Goal: Information Seeking & Learning: Understand process/instructions

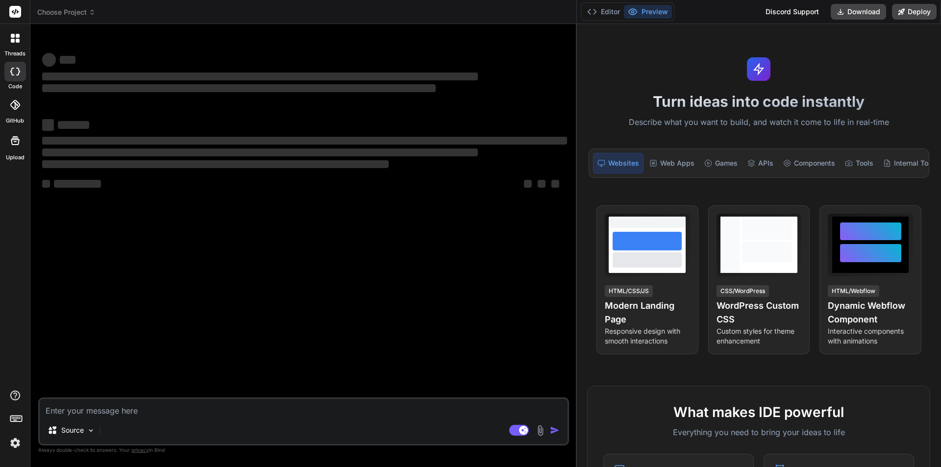
drag, startPoint x: 331, startPoint y: 137, endPoint x: 659, endPoint y: 86, distance: 331.8
click at [659, 86] on div "Choose Project Created with Pixso. Bind AI Web Search Created with Pixso. Code …" at bounding box center [485, 233] width 911 height 467
click at [112, 399] on textarea at bounding box center [304, 408] width 528 height 18
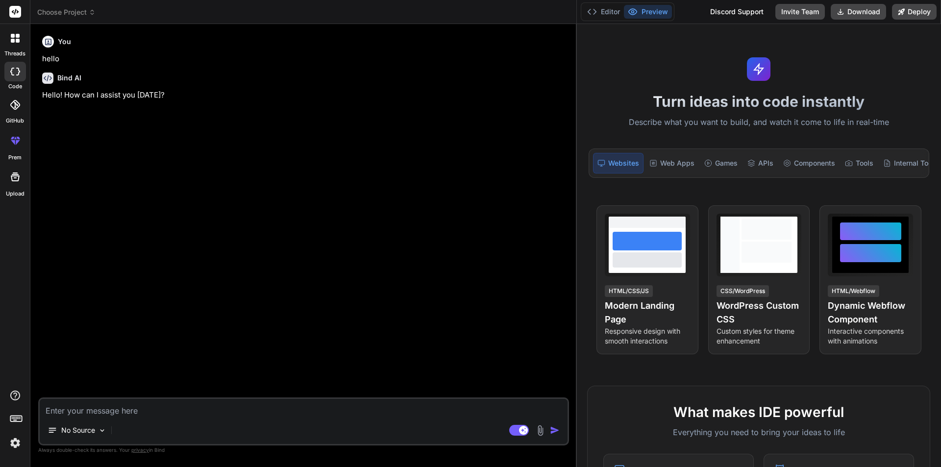
type textarea "x"
type textarea "I"
type textarea "x"
type textarea "In"
type textarea "x"
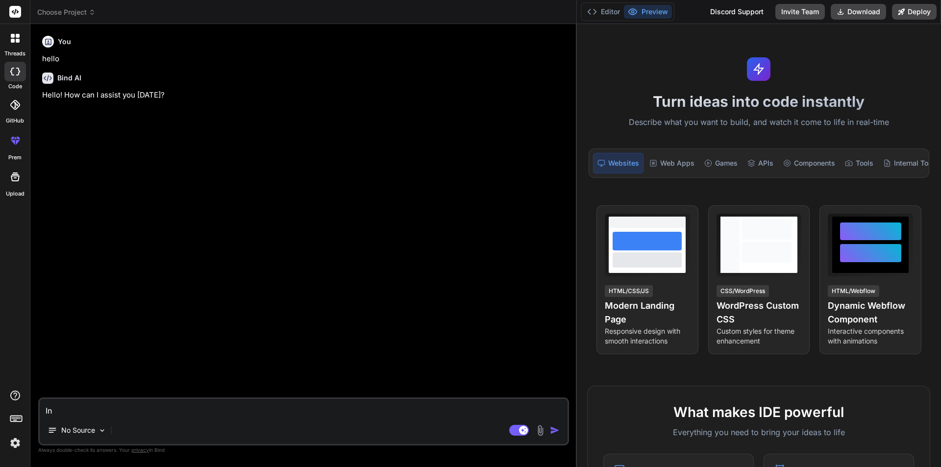
type textarea "In"
type textarea "x"
type textarea "In S"
type textarea "x"
type textarea "In Se"
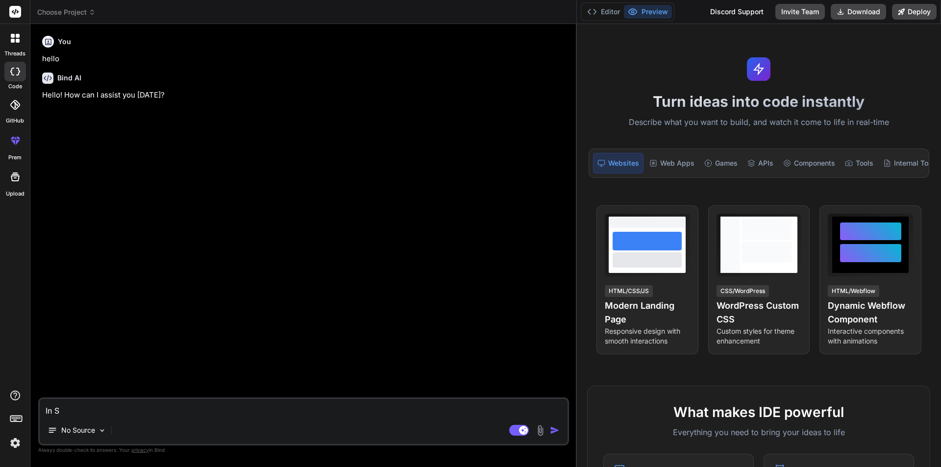
type textarea "x"
type textarea "In Sel"
type textarea "x"
type textarea "In Sele"
type textarea "x"
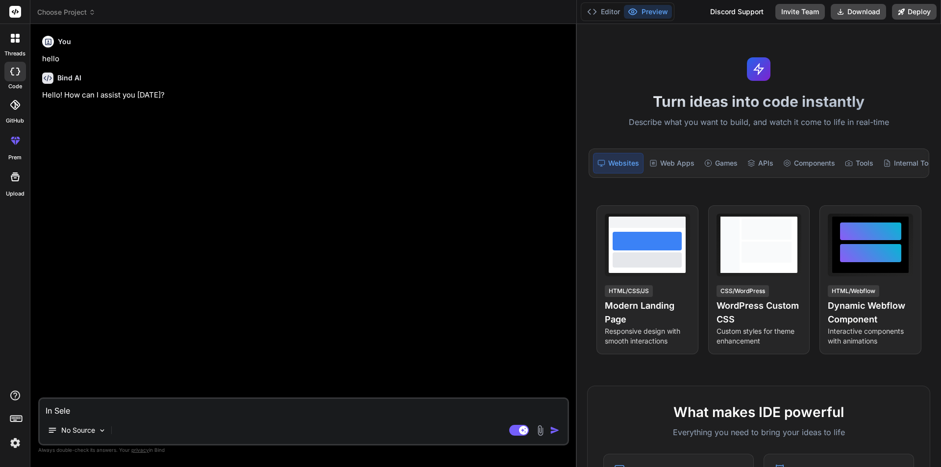
type textarea "In Selen"
type textarea "x"
type textarea "In Selenoi"
type textarea "x"
type textarea "In Selenoiu"
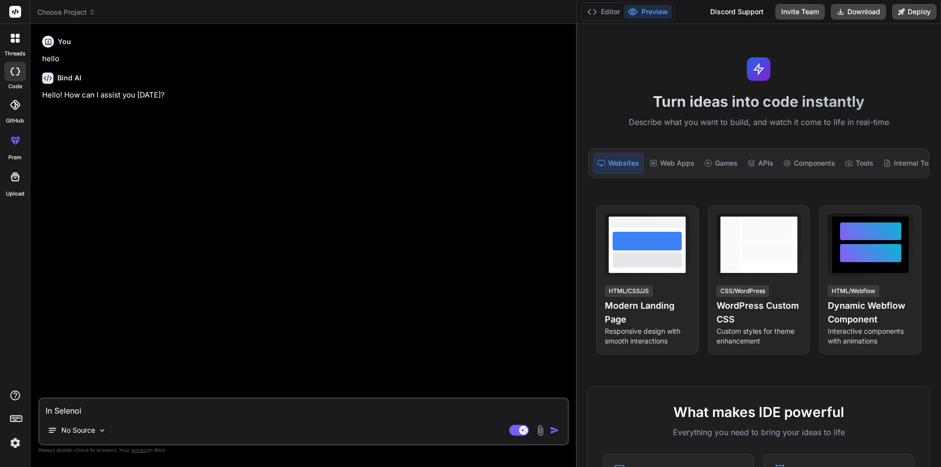
type textarea "x"
type textarea "In Selenoium"
type textarea "x"
type textarea "In Selenoiu"
type textarea "x"
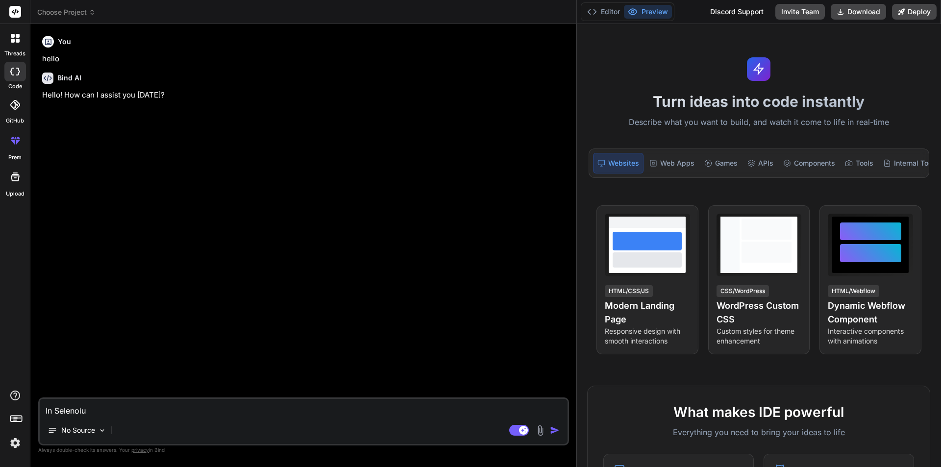
type textarea "In Selenoi"
type textarea "x"
type textarea "In [GEOGRAPHIC_DATA]"
type textarea "x"
type textarea "In Selen"
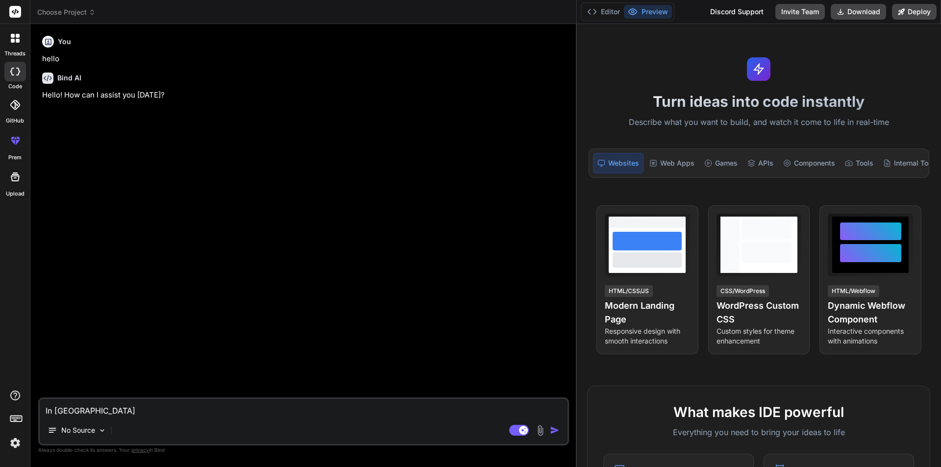
type textarea "x"
type textarea "In Seleni"
type textarea "x"
type textarea "In Seleniu"
type textarea "x"
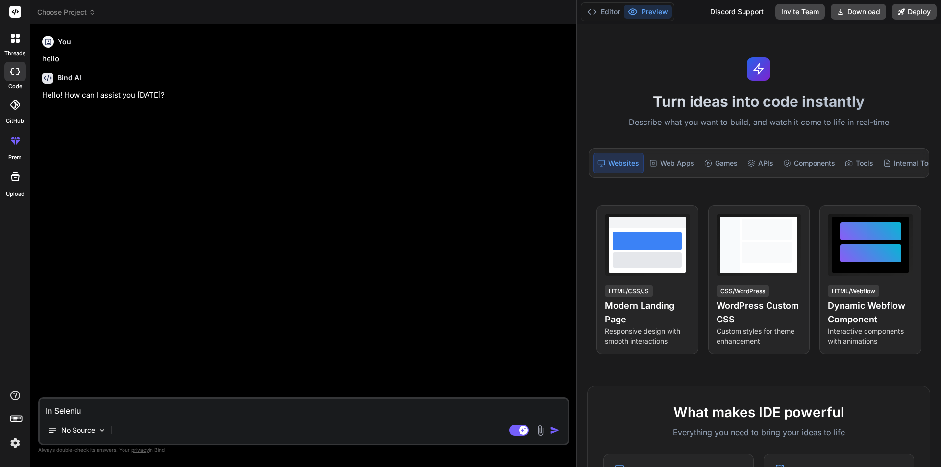
type textarea "In Selenium"
type textarea "x"
type textarea "In Selenium"
type textarea "x"
type textarea "In Selenium P"
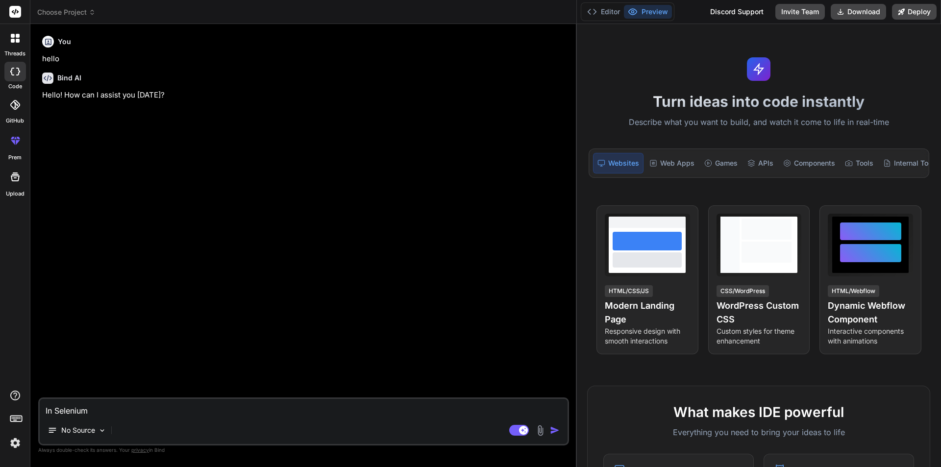
type textarea "x"
type textarea "In Selenium Py"
type textarea "x"
type textarea "In Selenium Pyt"
type textarea "x"
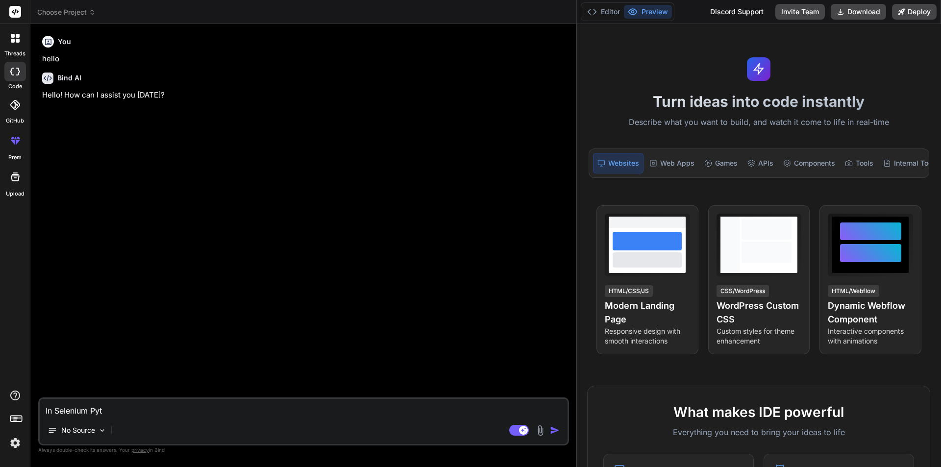
type textarea "In Selenium Pyth"
type textarea "x"
type textarea "In Selenium Pytho"
type textarea "x"
type textarea "In Selenium Python"
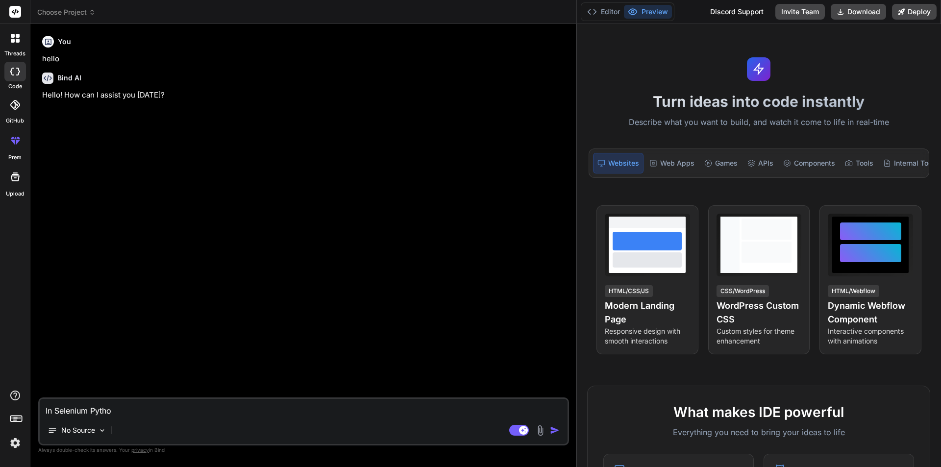
type textarea "x"
type textarea "In Selenium Python"
type textarea "x"
type textarea "In Selenium Python a"
type textarea "x"
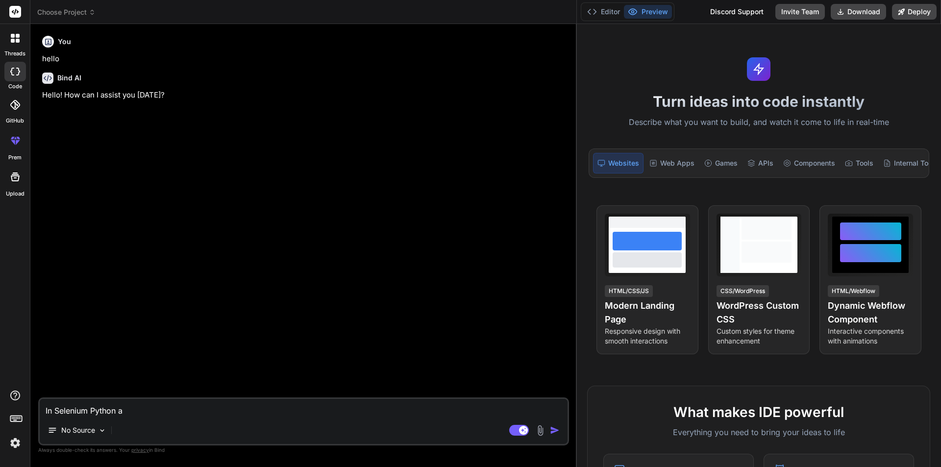
type textarea "In Selenium Python an"
type textarea "x"
type textarea "In Selenium Python and"
type textarea "x"
type textarea "In Selenium Python and"
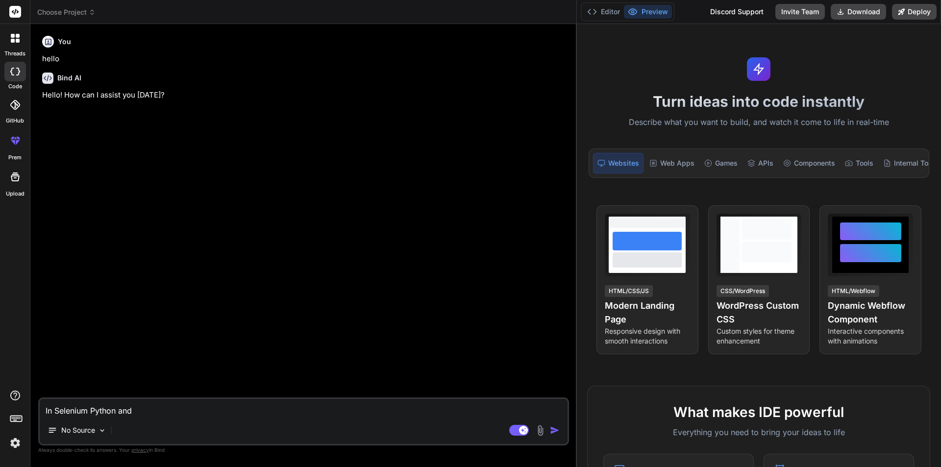
type textarea "x"
type textarea "In Selenium Python and P"
type textarea "x"
type textarea "In Selenium Python and Py"
type textarea "x"
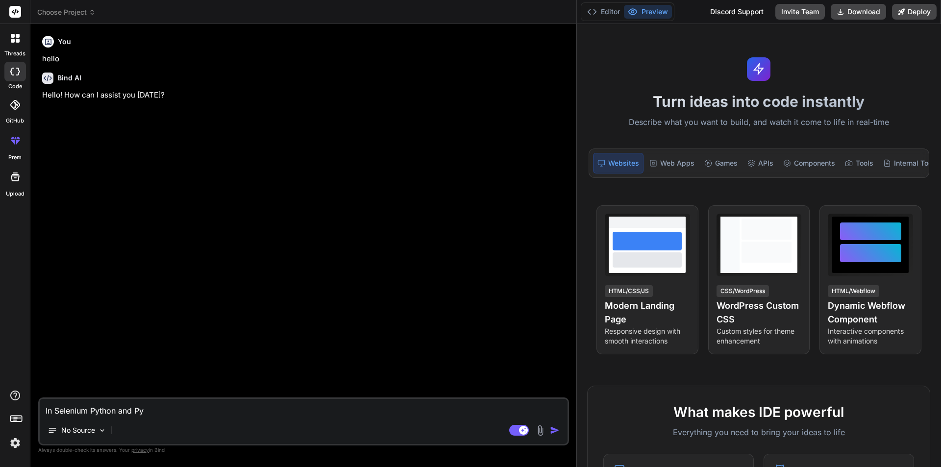
type textarea "In Selenium Python and Pyt"
type textarea "x"
type textarea "In Selenium Python and Pyte"
type textarea "x"
type textarea "In Selenium Python and Pytes"
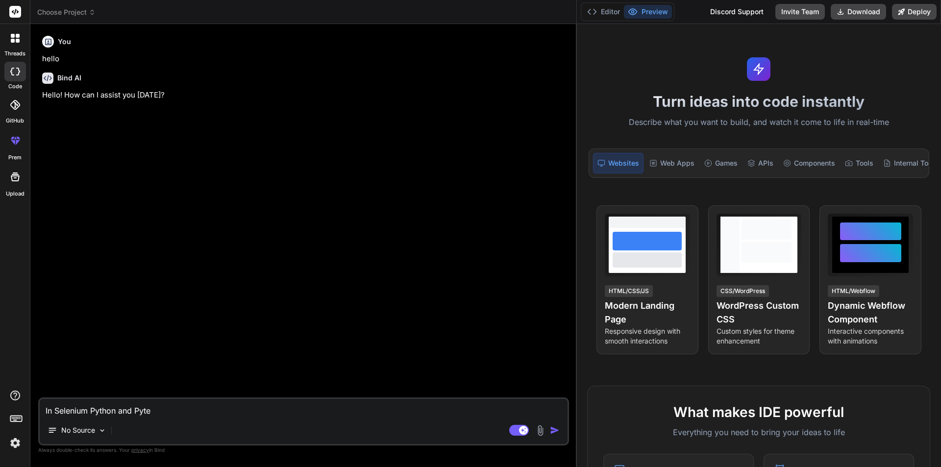
type textarea "x"
type textarea "In Selenium Python and [MEDICAL_DATA]"
type textarea "x"
type textarea "In Selenium Python and [MEDICAL_DATA]"
type textarea "x"
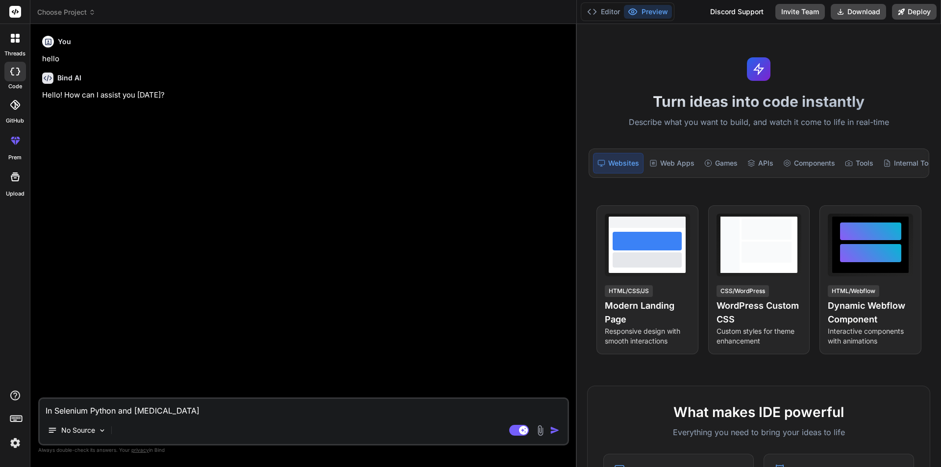
type textarea "In Selenium Python and [MEDICAL_DATA] a"
type textarea "x"
type textarea "In Selenium Python and [MEDICAL_DATA] al"
type textarea "x"
type textarea "In Selenium Python and [MEDICAL_DATA] all"
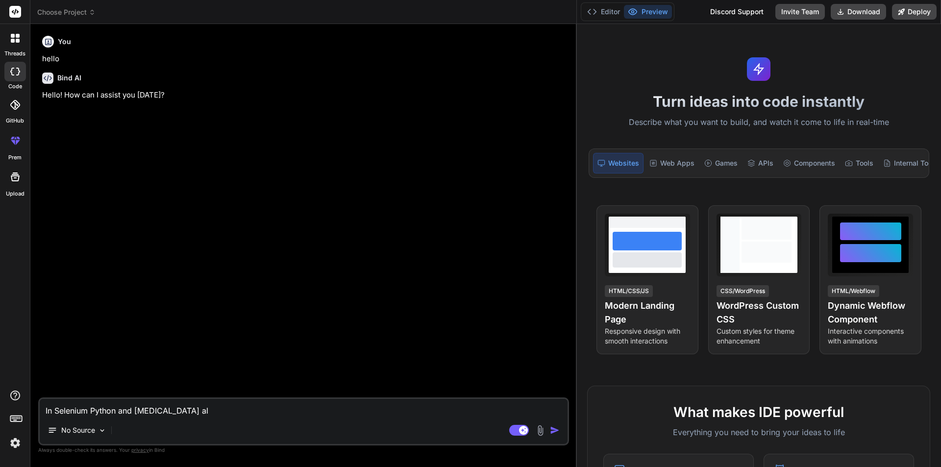
type textarea "x"
type textarea "In Selenium Python and [MEDICAL_DATA] all"
type textarea "x"
type textarea "In Selenium Python and [MEDICAL_DATA] all t"
type textarea "x"
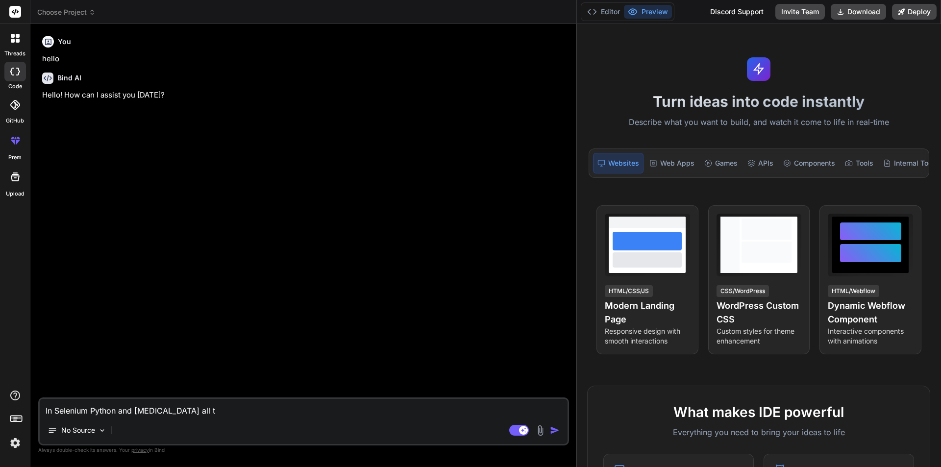
type textarea "In Selenium Python and [MEDICAL_DATA] all th"
type textarea "x"
type textarea "In Selenium Python and [MEDICAL_DATA] all the"
type textarea "x"
type textarea "In Selenium Python and [MEDICAL_DATA] all the"
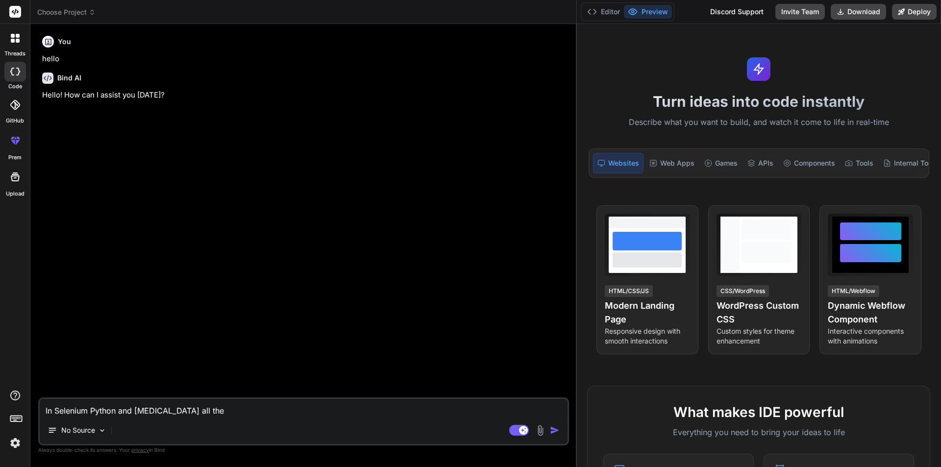
type textarea "x"
type textarea "In Selenium Python and [MEDICAL_DATA] all the c"
type textarea "x"
type textarea "In Selenium Python and [MEDICAL_DATA] all the co"
type textarea "x"
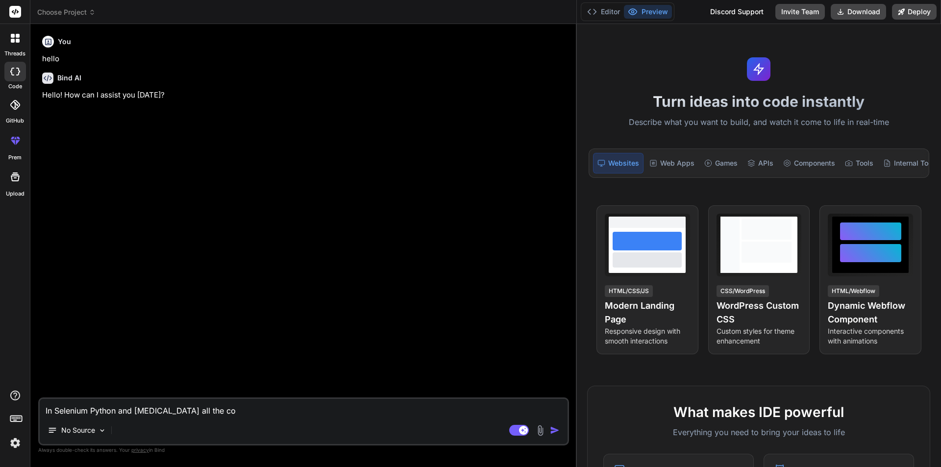
type textarea "In Selenium Python and [MEDICAL_DATA] all the con"
type textarea "x"
type textarea "In Selenium Python and [MEDICAL_DATA] all the conf"
type textarea "x"
type textarea "In Selenium Python and [MEDICAL_DATA] all the confi"
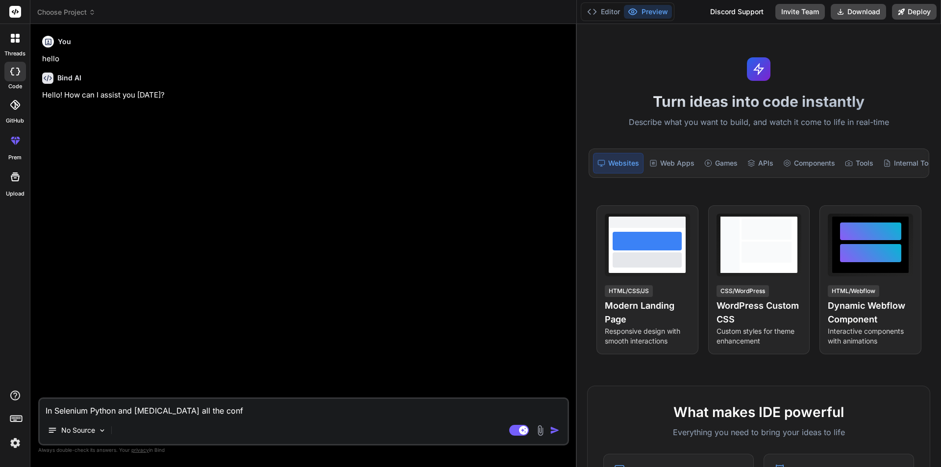
type textarea "x"
type textarea "In Selenium Python and [MEDICAL_DATA] all the config"
type textarea "x"
type textarea "In Selenium Python and [MEDICAL_DATA] all the configu"
type textarea "x"
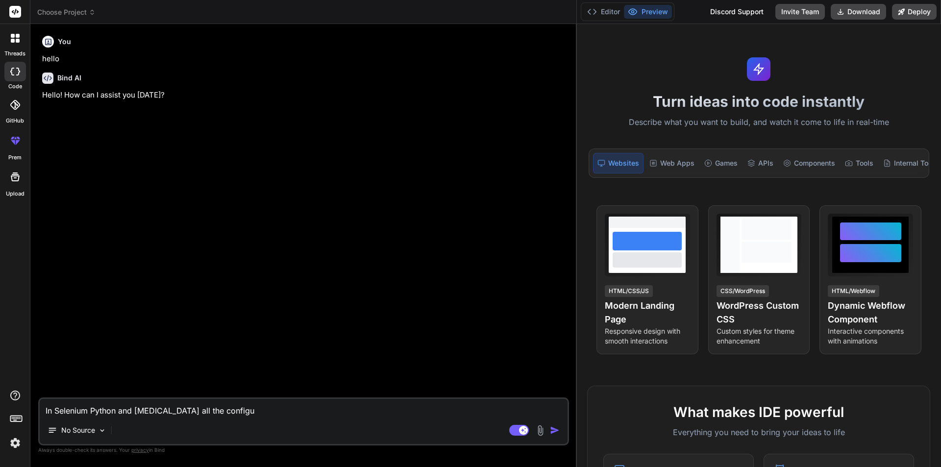
type textarea "In Selenium Python and [MEDICAL_DATA] all the configur"
type textarea "x"
type textarea "In Selenium Python and [MEDICAL_DATA] all the configura"
type textarea "x"
type textarea "In Selenium Python and [MEDICAL_DATA] all the configurat"
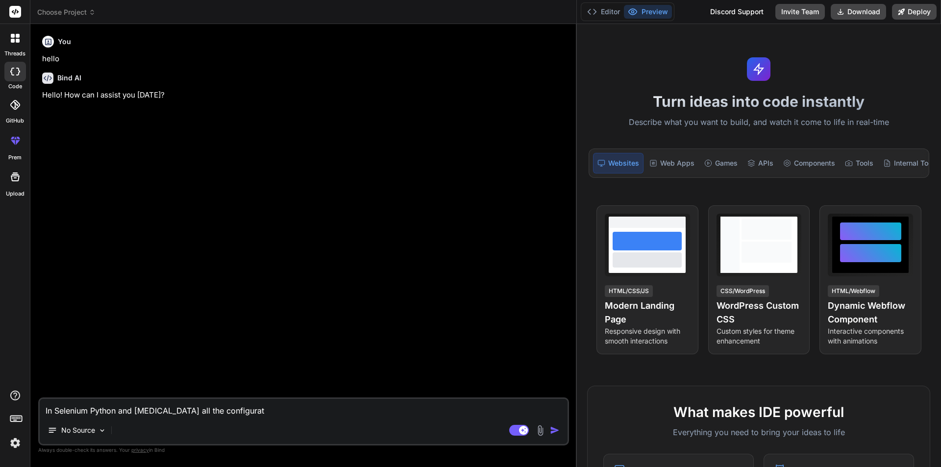
type textarea "x"
type textarea "In Selenium Python and [MEDICAL_DATA] all the configurati"
type textarea "x"
type textarea "In Selenium Python and [MEDICAL_DATA] all the configuratio"
type textarea "x"
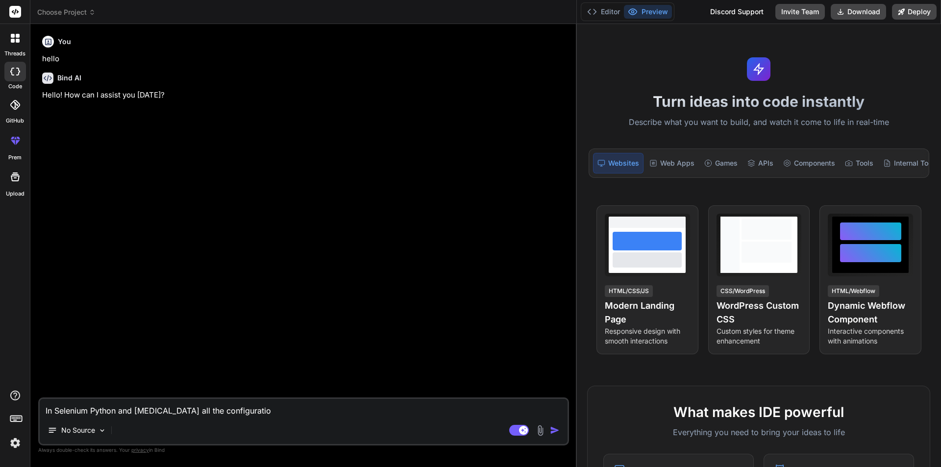
type textarea "In Selenium Python and [MEDICAL_DATA] all the configuration"
type textarea "x"
type textarea "In Selenium Python and [MEDICAL_DATA] all the configuration"
type textarea "x"
type textarea "In Selenium Python and [MEDICAL_DATA] all the configuration i"
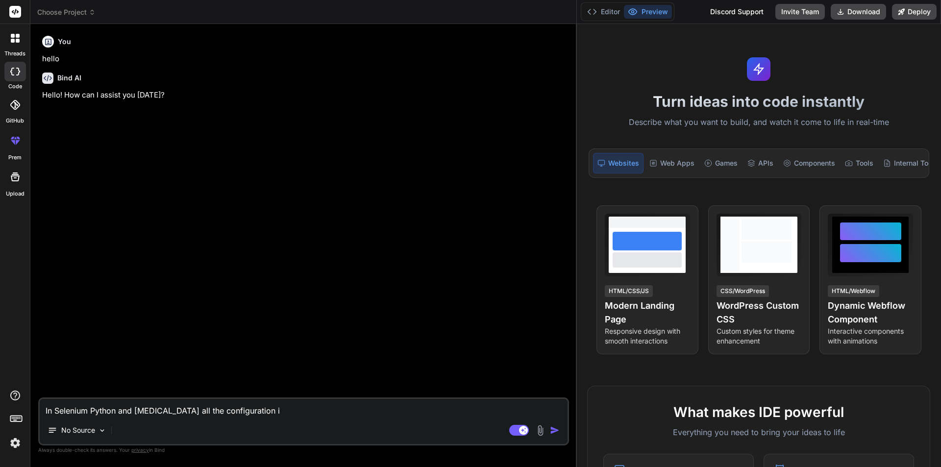
type textarea "x"
type textarea "In Selenium Python and [MEDICAL_DATA] all the configuration is"
type textarea "x"
type textarea "In Selenium Python and [MEDICAL_DATA] all the configuration is"
type textarea "x"
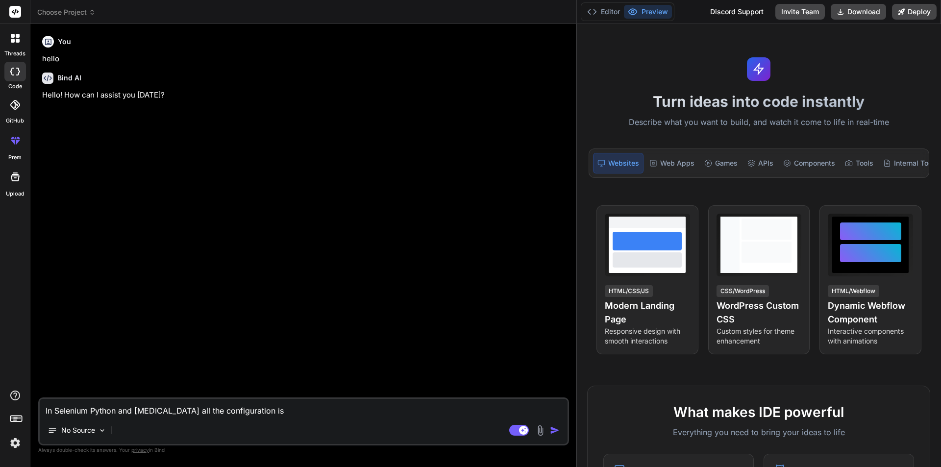
type textarea "In Selenium Python and [MEDICAL_DATA] all the configuration is c"
type textarea "x"
type textarea "In Selenium Python and [MEDICAL_DATA] all the configuration is ci"
type textarea "x"
type textarea "In Selenium Python and [MEDICAL_DATA] all the configuration is c"
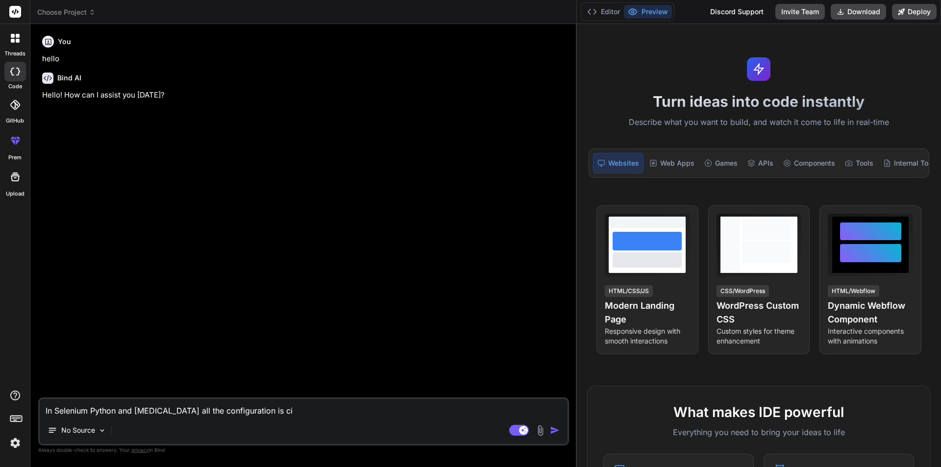
type textarea "x"
type textarea "In Selenium Python and [MEDICAL_DATA] all the configuration is cop"
type textarea "x"
type textarea "In Selenium Python and [MEDICAL_DATA] all the configuration is copr"
type textarea "x"
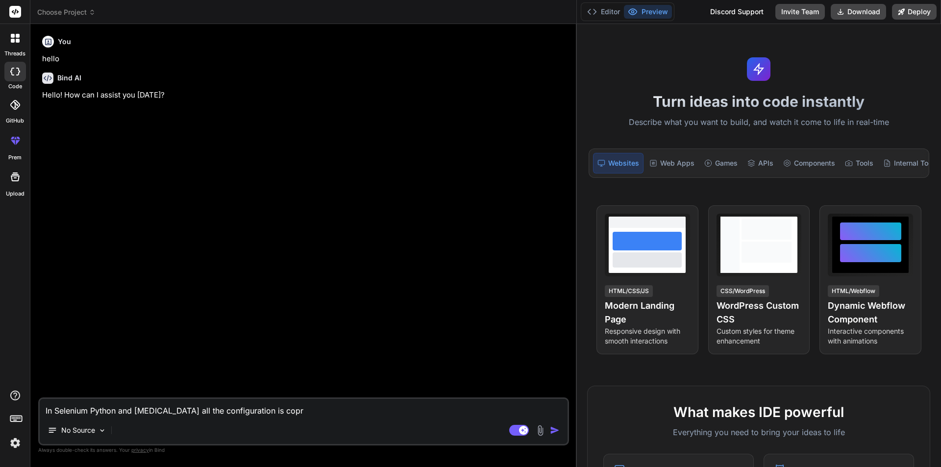
type textarea "In Selenium Python and [MEDICAL_DATA] all the configuration is coprr"
type textarea "x"
type textarea "In Selenium Python and [MEDICAL_DATA] all the configuration is coprre"
type textarea "x"
type textarea "In Selenium Python and [MEDICAL_DATA] all the configuration is coprrec"
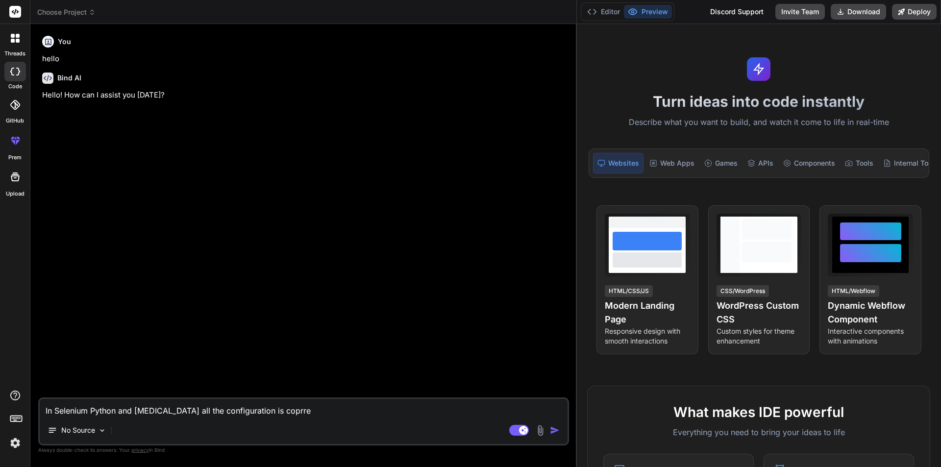
type textarea "x"
type textarea "In Selenium Python and [MEDICAL_DATA] all the configuration is coprrect"
type textarea "x"
type textarea "In Selenium Python and [MEDICAL_DATA] all the configuration is correct"
type textarea "x"
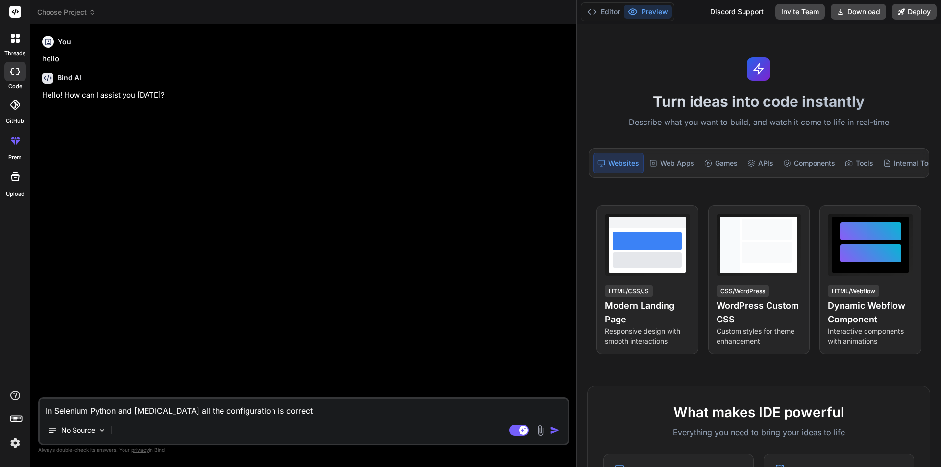
type textarea "In Selenium Python and [MEDICAL_DATA] all the configuration is correct"
type textarea "x"
type textarea "In Selenium Python and [MEDICAL_DATA] all the configuration is correct b"
type textarea "x"
type textarea "In Selenium Python and [MEDICAL_DATA] all the configuration is correct bu"
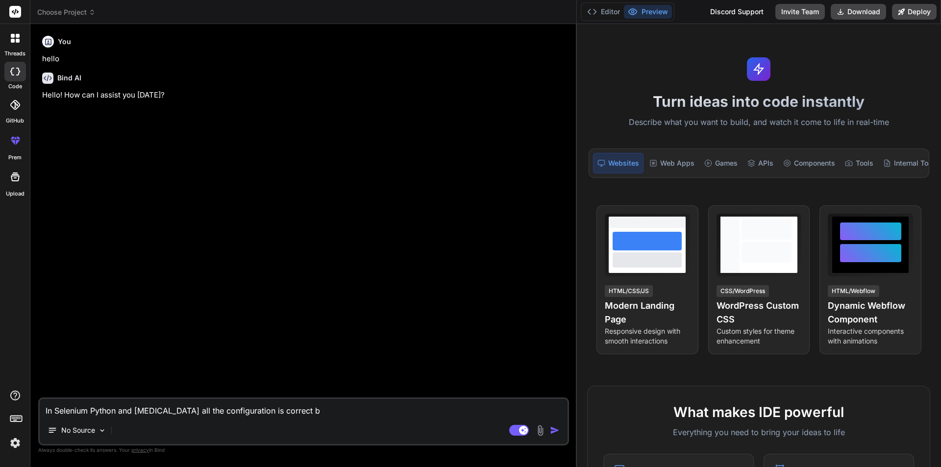
type textarea "x"
type textarea "In Selenium Python and [MEDICAL_DATA] all the configuration is correct but"
type textarea "x"
type textarea "In Selenium Python and [MEDICAL_DATA] all the configuration is correct but"
type textarea "x"
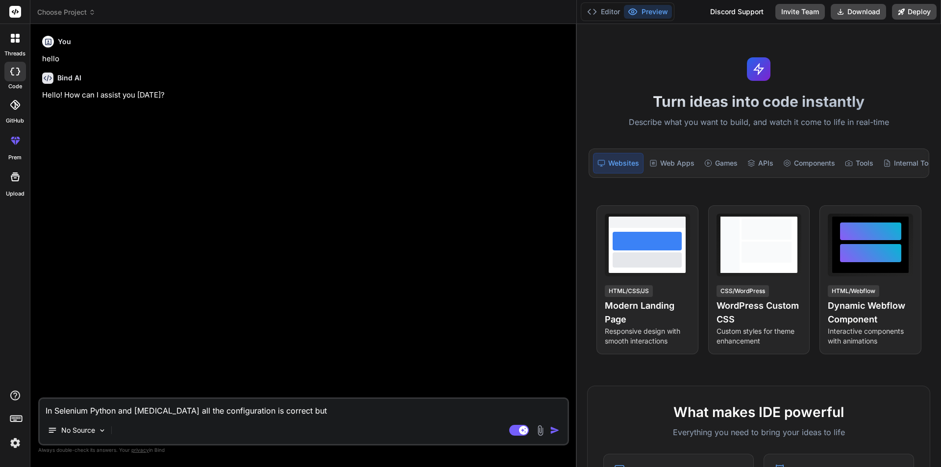
type textarea "In Selenium Python and [MEDICAL_DATA] all the configuration is correct but i"
type textarea "x"
type textarea "In Selenium Python and [MEDICAL_DATA] all the configuration is correct but it"
type textarea "x"
type textarea "In Selenium Python and [MEDICAL_DATA] all the configuration is correct but it"
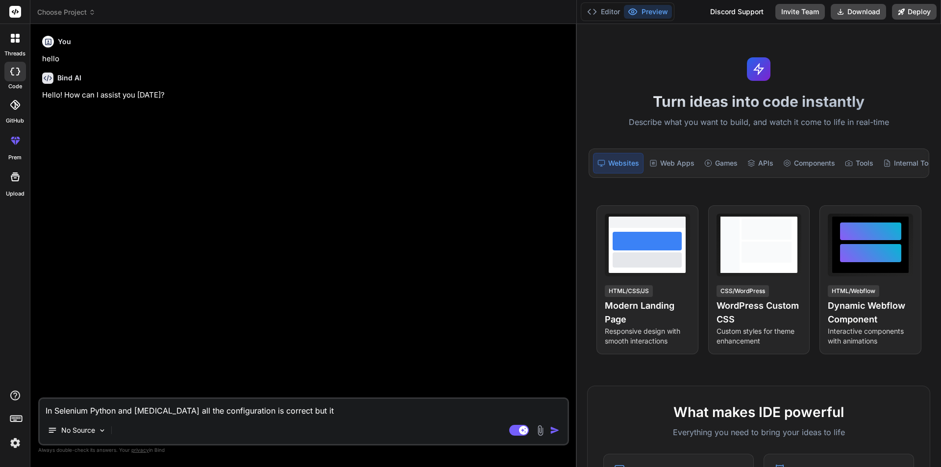
type textarea "x"
type textarea "In Selenium Python and [MEDICAL_DATA] all the configuration is correct but it d"
type textarea "x"
type textarea "In Selenium Python and [MEDICAL_DATA] all the configuration is correct but it di"
type textarea "x"
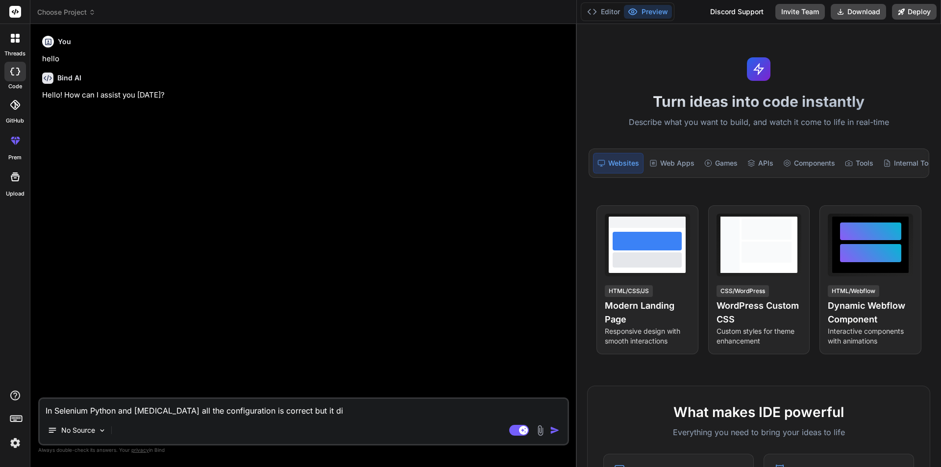
type textarea "In Selenium Python and [MEDICAL_DATA] all the configuration is correct but it d…"
type textarea "x"
type textarea "In Selenium Python and [MEDICAL_DATA] all the configuration is correct but it d…"
type textarea "x"
type textarea "In Selenium Python and [MEDICAL_DATA] all the configuration is correct but it d…"
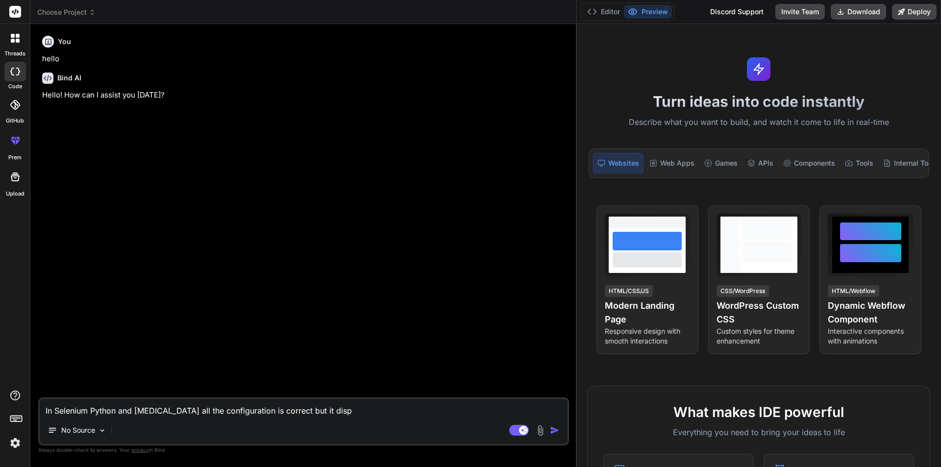
type textarea "x"
type textarea "In Selenium Python and [MEDICAL_DATA] all the configuration is correct but it d…"
type textarea "x"
type textarea "In Selenium Python and [MEDICAL_DATA] all the configuration is correct but it d…"
type textarea "x"
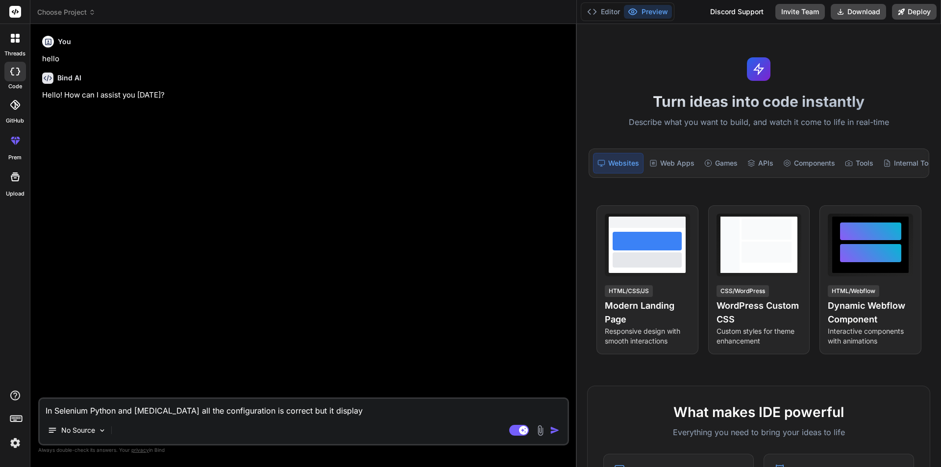
type textarea "In Selenium Python and [MEDICAL_DATA] all the configuration is correct but it d…"
type textarea "x"
type textarea "In Selenium Python and [MEDICAL_DATA] all the configuration is correct but it d…"
type textarea "x"
type textarea "In Selenium Python and [MEDICAL_DATA] all the configuration is correct but it d…"
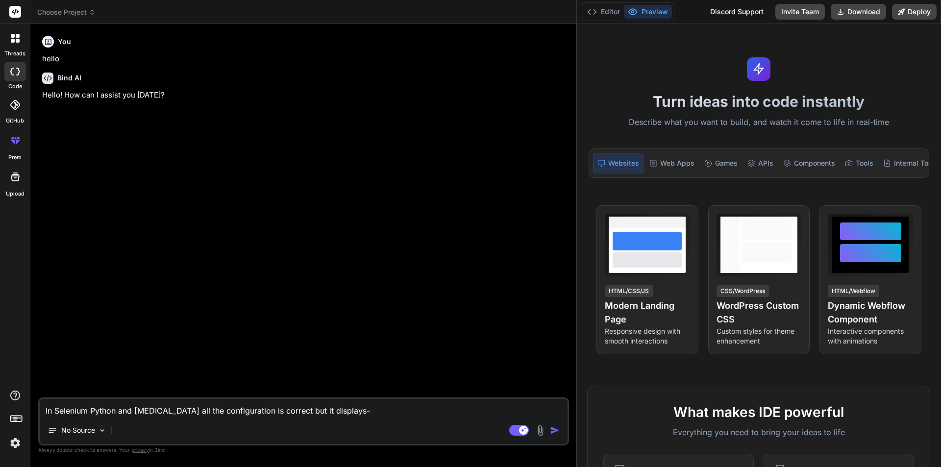
type textarea "x"
type textarea "In Selenium Python and [MEDICAL_DATA] all the configuration is correct but it d…"
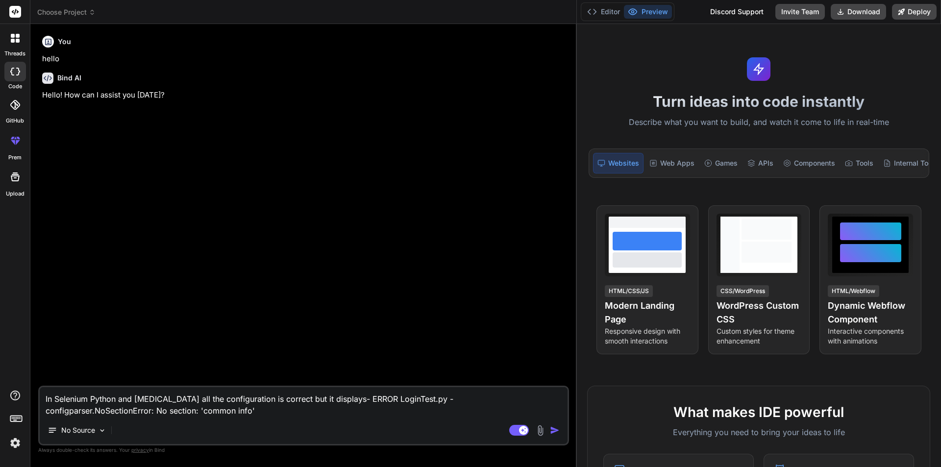
type textarea "x"
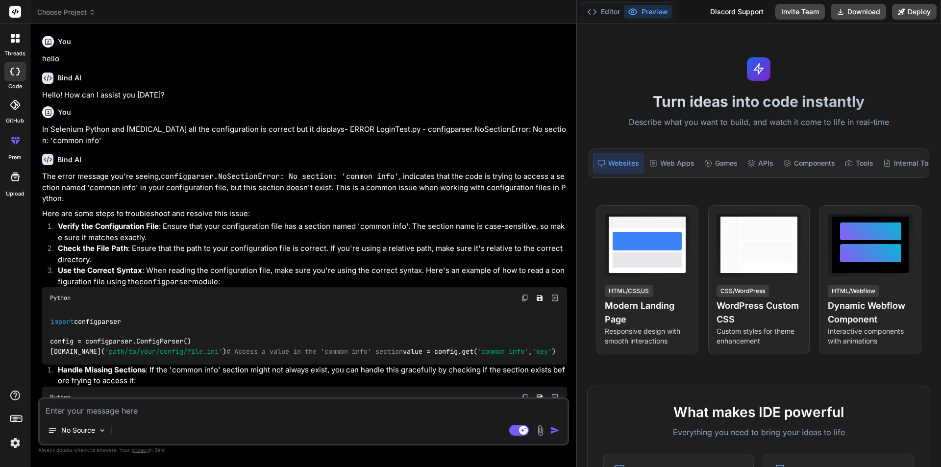
type textarea "x"
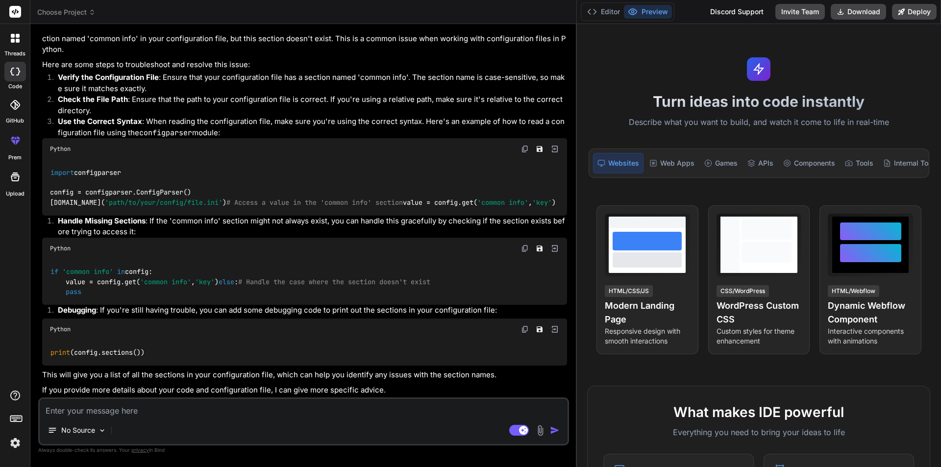
scroll to position [199, 0]
drag, startPoint x: 150, startPoint y: 354, endPoint x: 38, endPoint y: 343, distance: 112.3
click at [38, 343] on div "Bind AI Web Search Created with Pixso. Code Generator You hello Bind AI Hello! …" at bounding box center [303, 245] width 547 height 443
copy code "print (config.sections())"
click at [85, 409] on textarea at bounding box center [304, 408] width 528 height 18
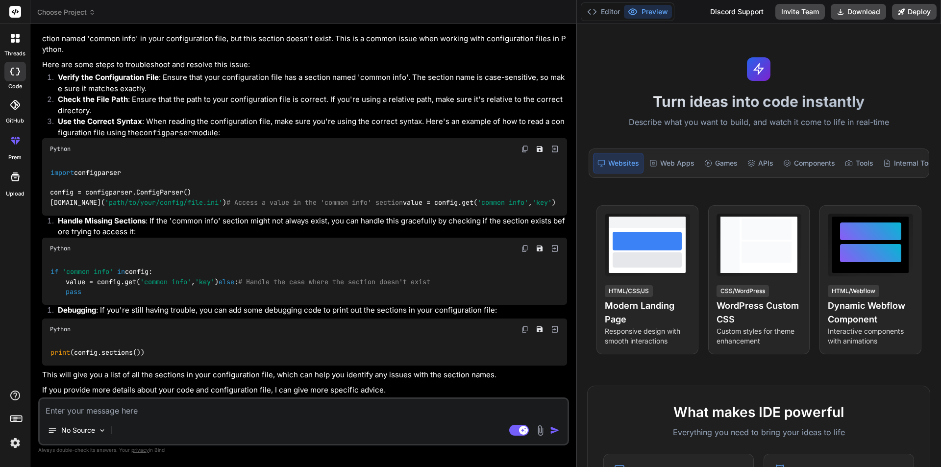
type textarea "e"
type textarea "x"
type textarea "ev"
type textarea "x"
type textarea "eve"
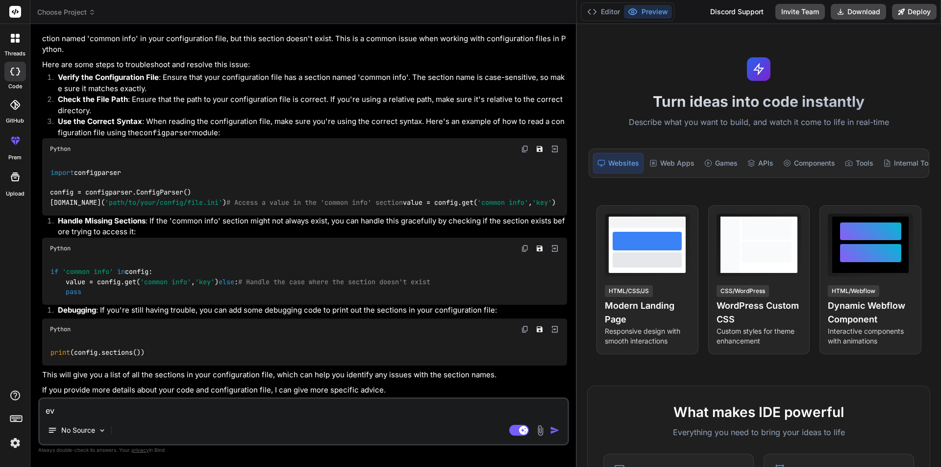
type textarea "x"
type textarea "ever"
type textarea "x"
type textarea "every"
type textarea "x"
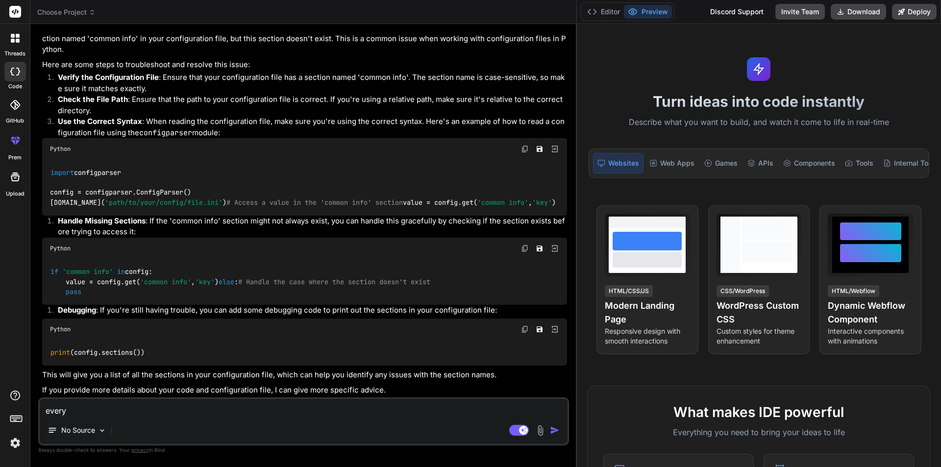
type textarea "everyt"
type textarea "x"
type textarea "everyth"
type textarea "x"
type textarea "everythi"
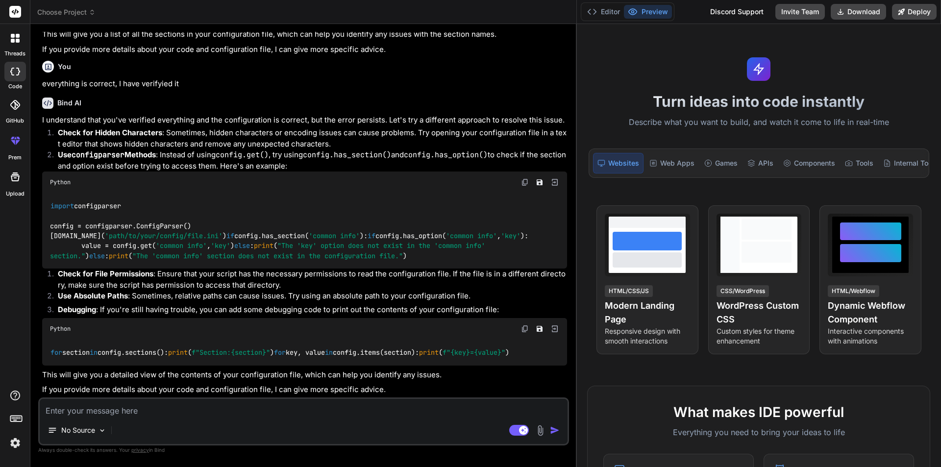
scroll to position [595, 0]
drag, startPoint x: 48, startPoint y: 181, endPoint x: 225, endPoint y: 177, distance: 177.5
click at [225, 193] on div "import configparser config = configparser.ConfigParser() [DOMAIN_NAME]( 'path/t…" at bounding box center [304, 230] width 525 height 75
click at [262, 231] on code "import configparser config = configparser.ConfigParser() [DOMAIN_NAME]( 'path/t…" at bounding box center [289, 231] width 478 height 60
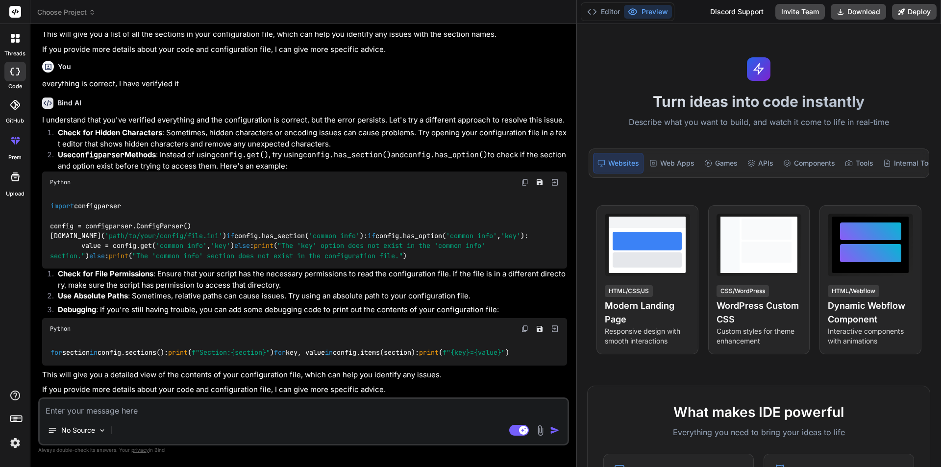
click at [112, 413] on textarea at bounding box center [304, 408] width 528 height 18
paste textarea "ERROR LoginTest.py - configparser.NoSectionError: No section: 'common info"
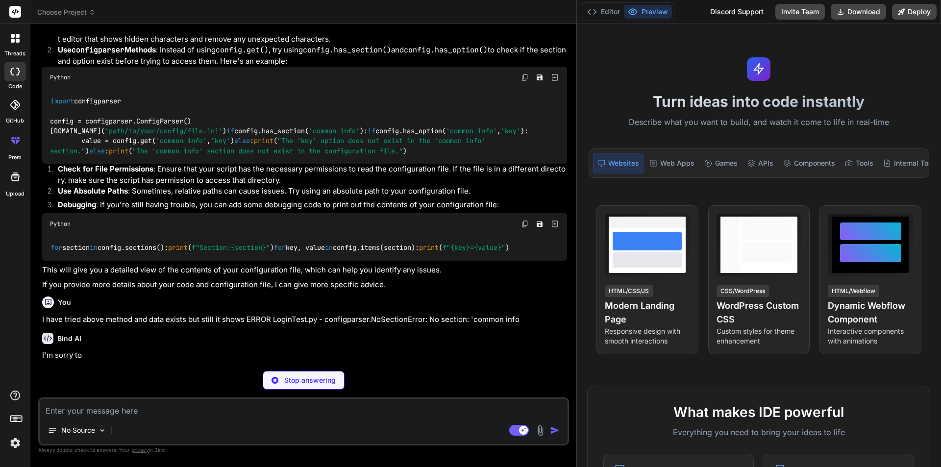
scroll to position [731, 0]
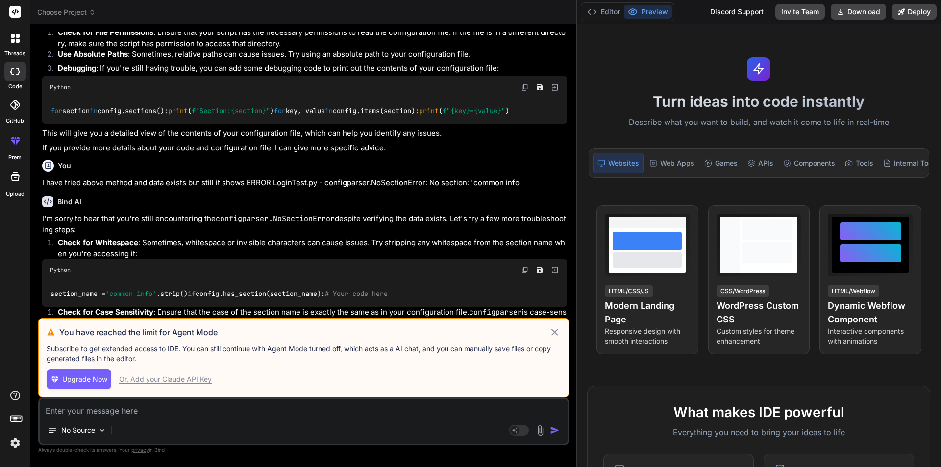
click at [554, 329] on icon at bounding box center [554, 332] width 11 height 12
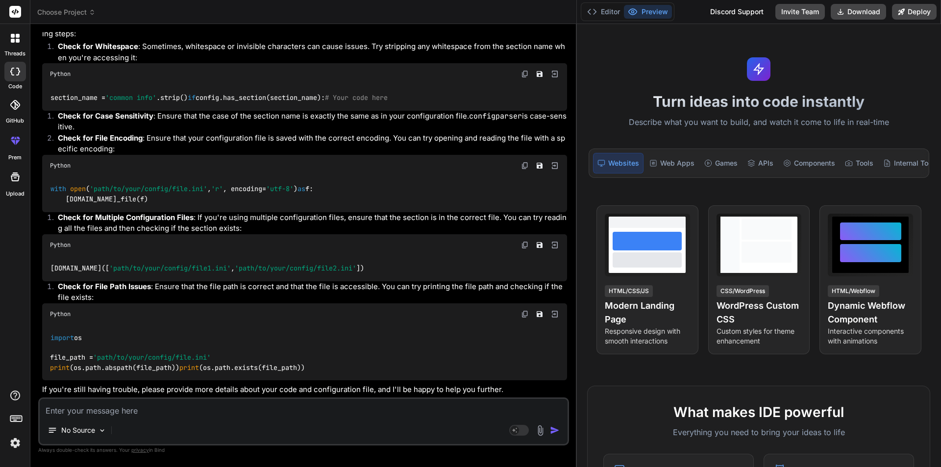
scroll to position [1098, 0]
click at [91, 414] on textarea at bounding box center [304, 408] width 528 height 18
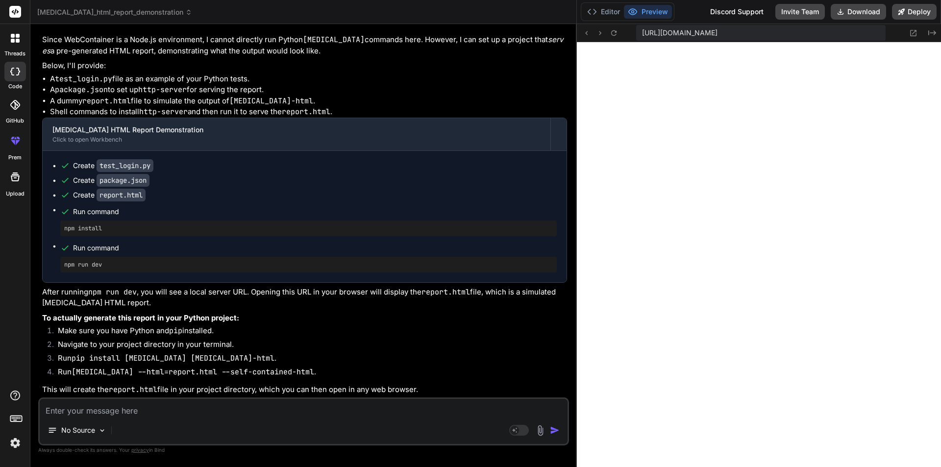
scroll to position [1912, 0]
click at [90, 406] on textarea at bounding box center [304, 408] width 528 height 18
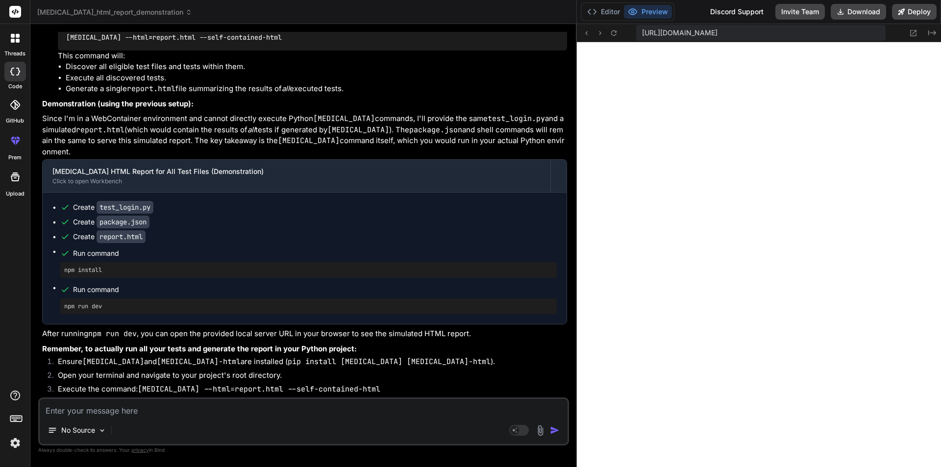
scroll to position [2455, 0]
click at [523, 19] on img at bounding box center [525, 15] width 8 height 8
drag, startPoint x: 163, startPoint y: 388, endPoint x: 150, endPoint y: 389, distance: 13.8
click at [150, 389] on code "[MEDICAL_DATA] --html=report.html --self-contained-html" at bounding box center [259, 389] width 243 height 10
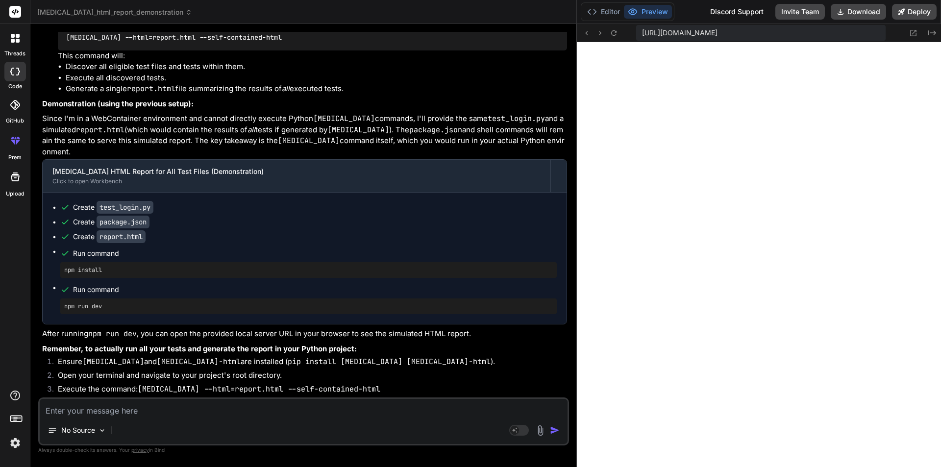
click at [164, 391] on code "[MEDICAL_DATA] --html=report.html --self-contained-html" at bounding box center [259, 389] width 243 height 10
drag, startPoint x: 165, startPoint y: 391, endPoint x: 137, endPoint y: 396, distance: 28.3
click at [137, 396] on li "Execute the command: [MEDICAL_DATA] --html=report.html --self-contained-html" at bounding box center [308, 391] width 517 height 14
click at [116, 421] on div "No Source" at bounding box center [304, 433] width 528 height 24
click at [119, 414] on textarea at bounding box center [304, 408] width 528 height 18
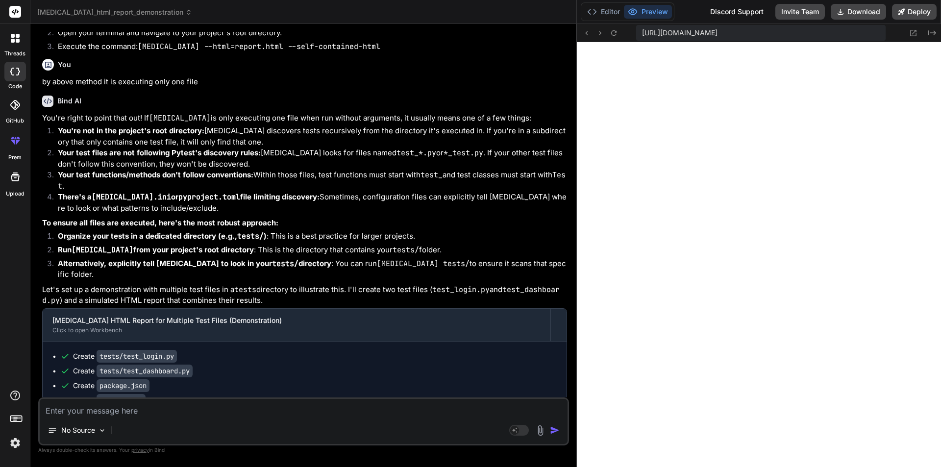
scroll to position [1313, 0]
